Goal: Task Accomplishment & Management: Manage account settings

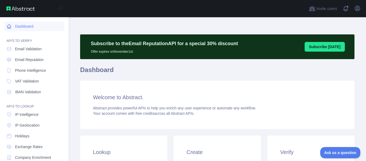
click at [22, 28] on link "Dashboard" at bounding box center [34, 26] width 60 height 10
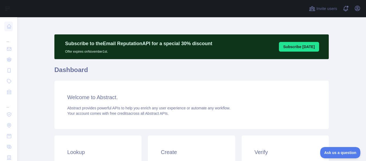
scroll to position [131, 0]
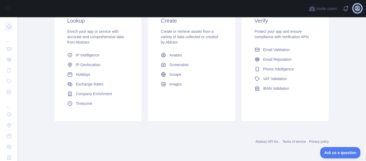
click at [359, 10] on icon "button" at bounding box center [357, 8] width 5 height 5
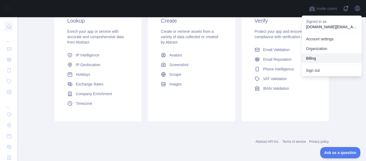
click at [310, 57] on button "Billing" at bounding box center [332, 58] width 60 height 10
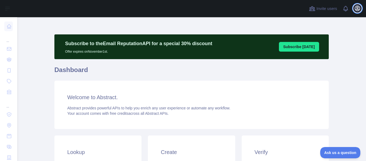
click at [355, 9] on icon "button" at bounding box center [358, 8] width 6 height 6
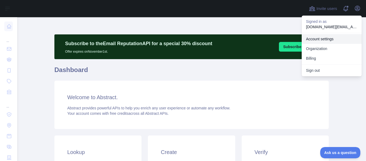
click at [319, 44] on link "Organization" at bounding box center [332, 49] width 60 height 10
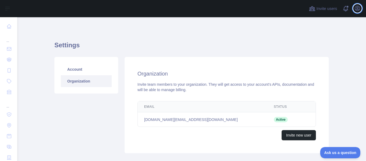
scroll to position [32, 0]
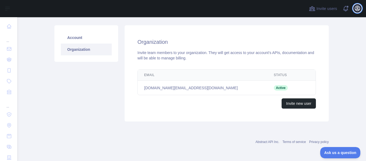
click at [358, 7] on icon "button" at bounding box center [357, 8] width 5 height 5
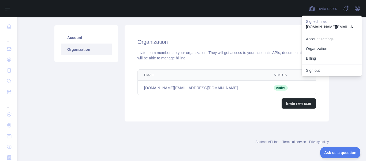
click at [37, 34] on main "Settings Account Organization Organization Invite team members to your organiza…" at bounding box center [191, 89] width 349 height 144
